Goal: Communication & Community: Ask a question

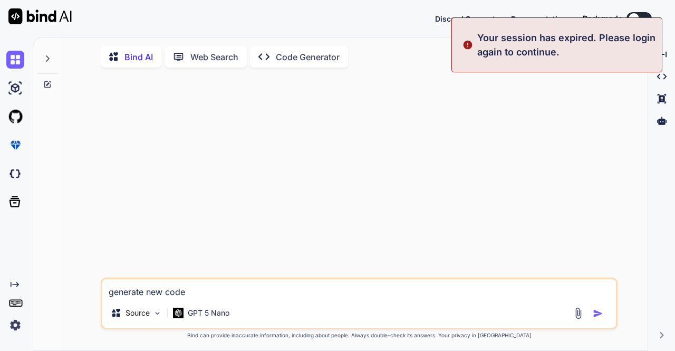
type textarea "x"
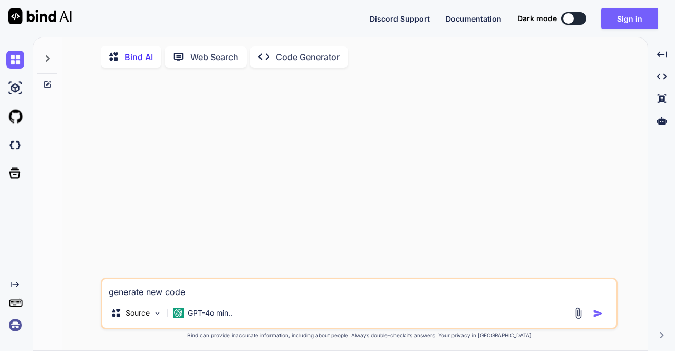
click at [593, 314] on img "button" at bounding box center [598, 313] width 11 height 11
type textarea "x"
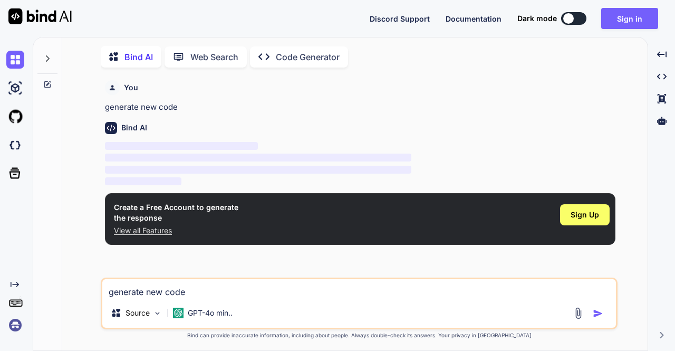
scroll to position [4, 0]
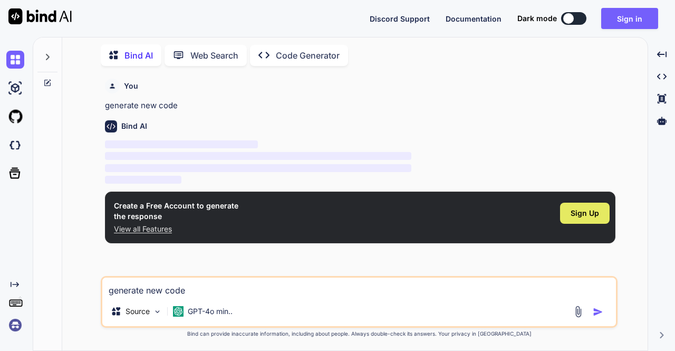
click at [591, 216] on span "Sign Up" at bounding box center [585, 213] width 28 height 11
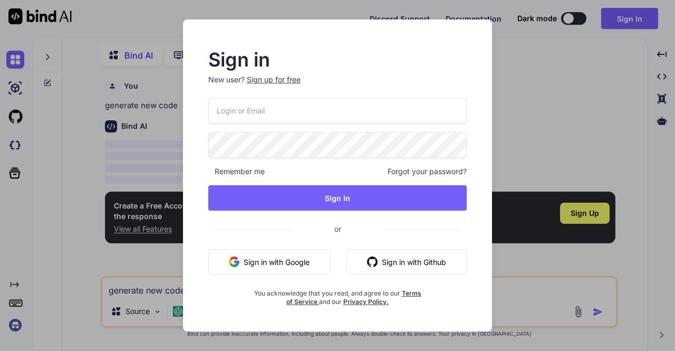
click at [288, 264] on button "Sign in with Google" at bounding box center [269, 261] width 122 height 25
click at [532, 80] on div "Sign in New user? Sign up for free Remember me Forgot your password? Sign In or…" at bounding box center [337, 175] width 675 height 351
